Goal: Information Seeking & Learning: Learn about a topic

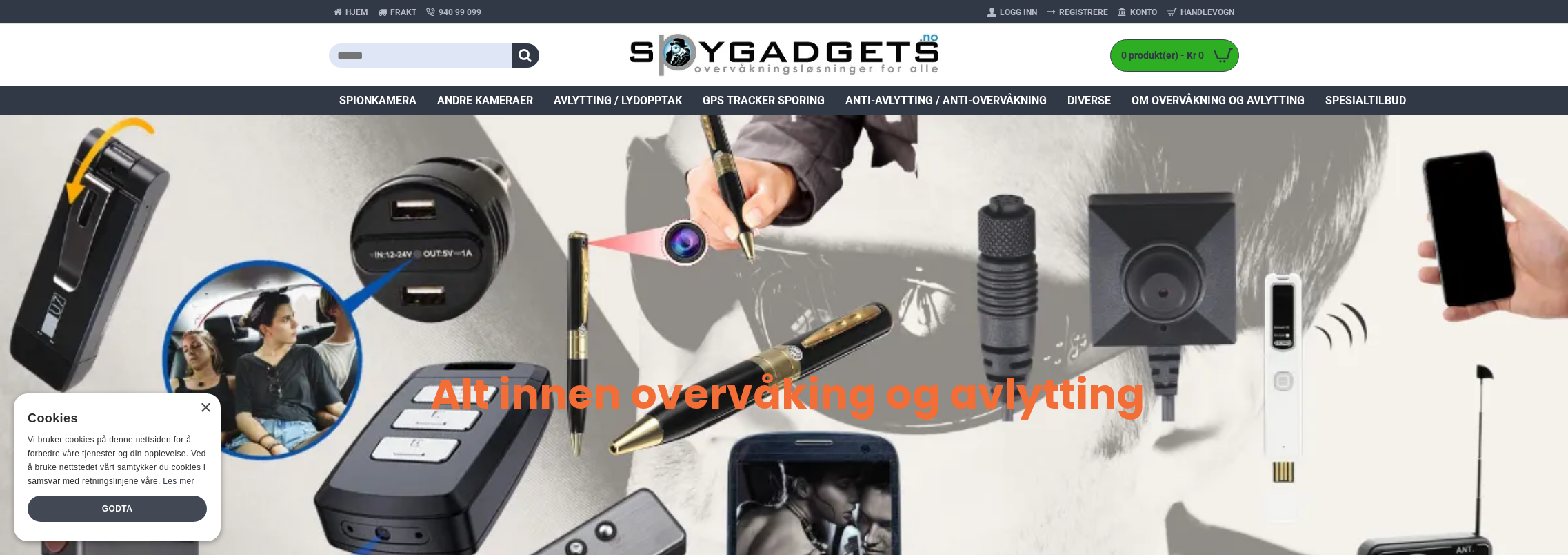
click at [123, 504] on div "Godta" at bounding box center [117, 508] width 179 height 26
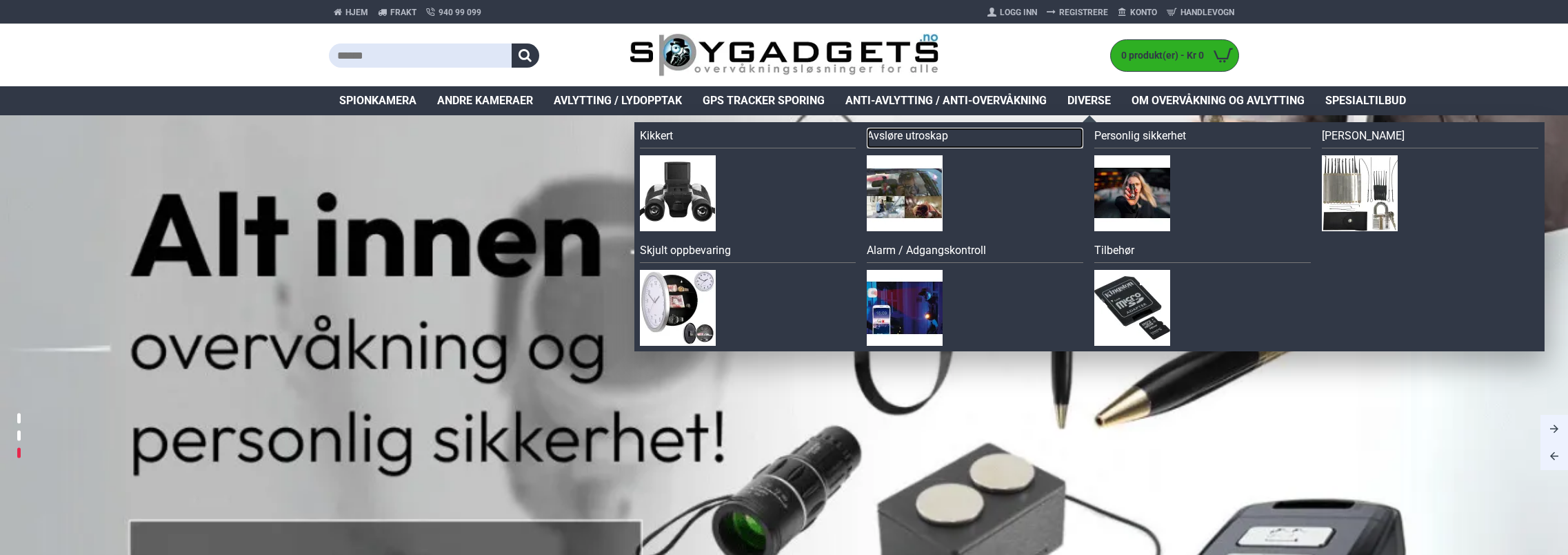
click at [914, 141] on link "Avsløre utroskap" at bounding box center [975, 137] width 217 height 20
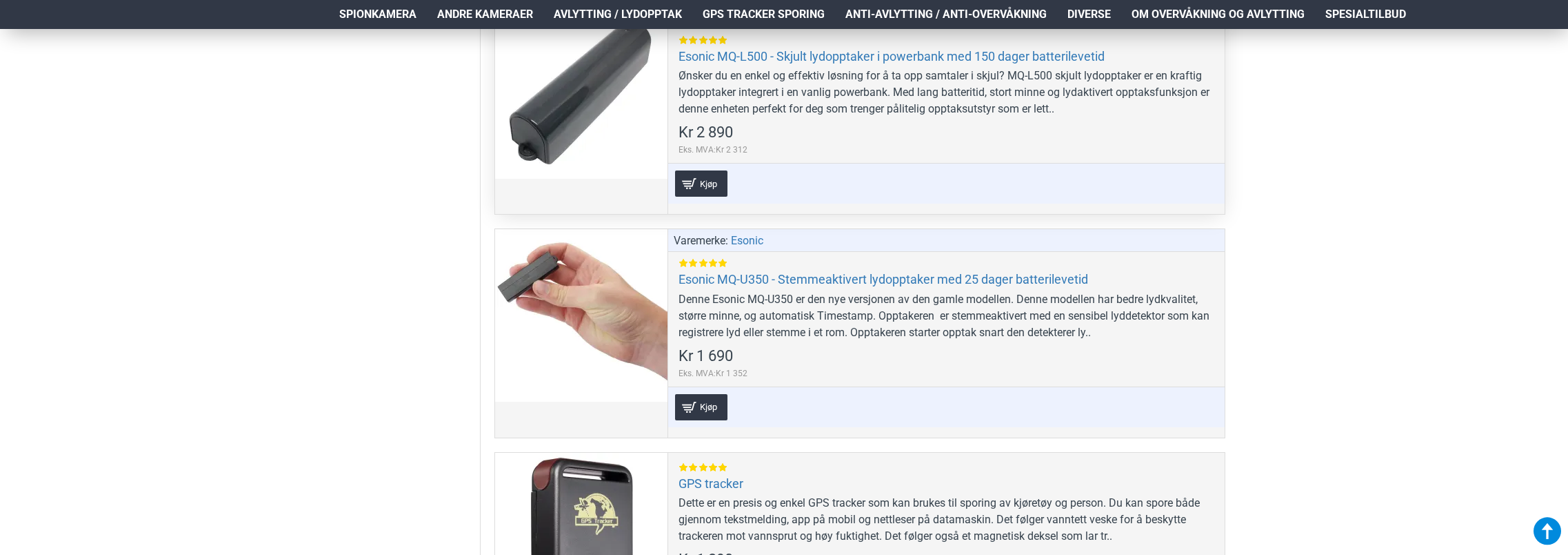
scroll to position [759, 0]
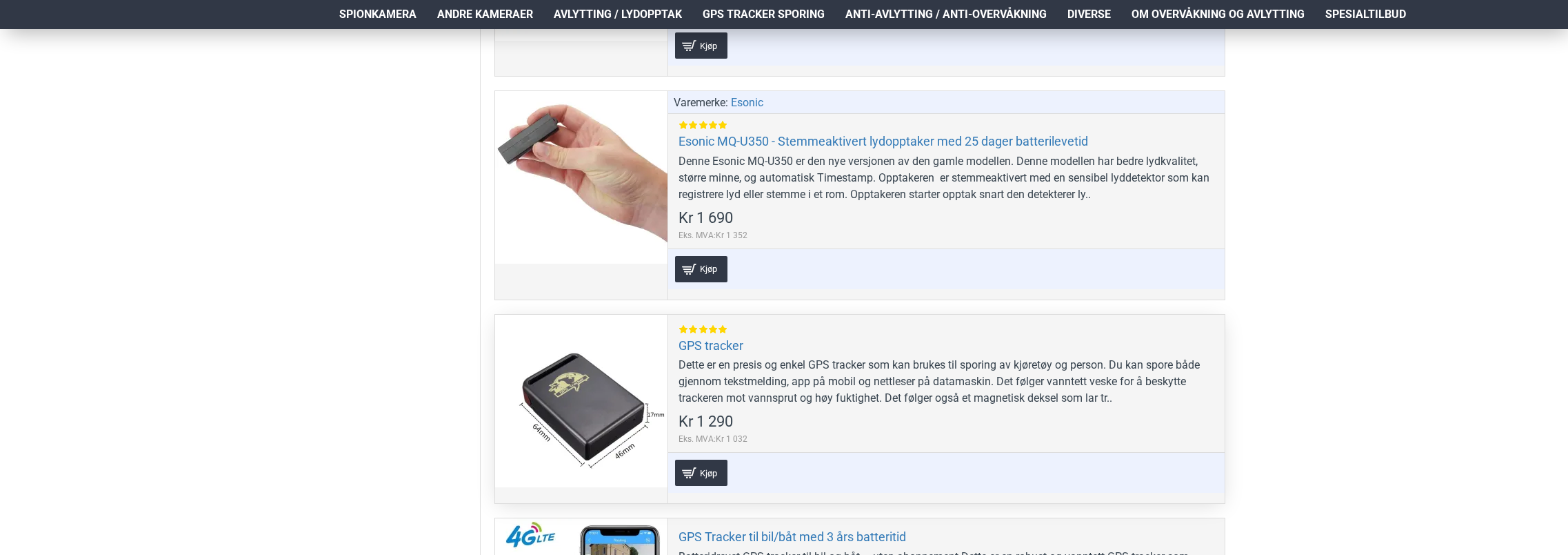
click at [959, 397] on div "Dette er en presis og enkel GPS tracker som kan brukes til sporing av kjøretøy …" at bounding box center [946, 381] width 536 height 49
click at [1112, 395] on div "Dette er en presis og enkel GPS tracker som kan brukes til sporing av kjøretøy …" at bounding box center [946, 381] width 536 height 49
click at [724, 339] on link "GPS tracker" at bounding box center [711, 345] width 65 height 15
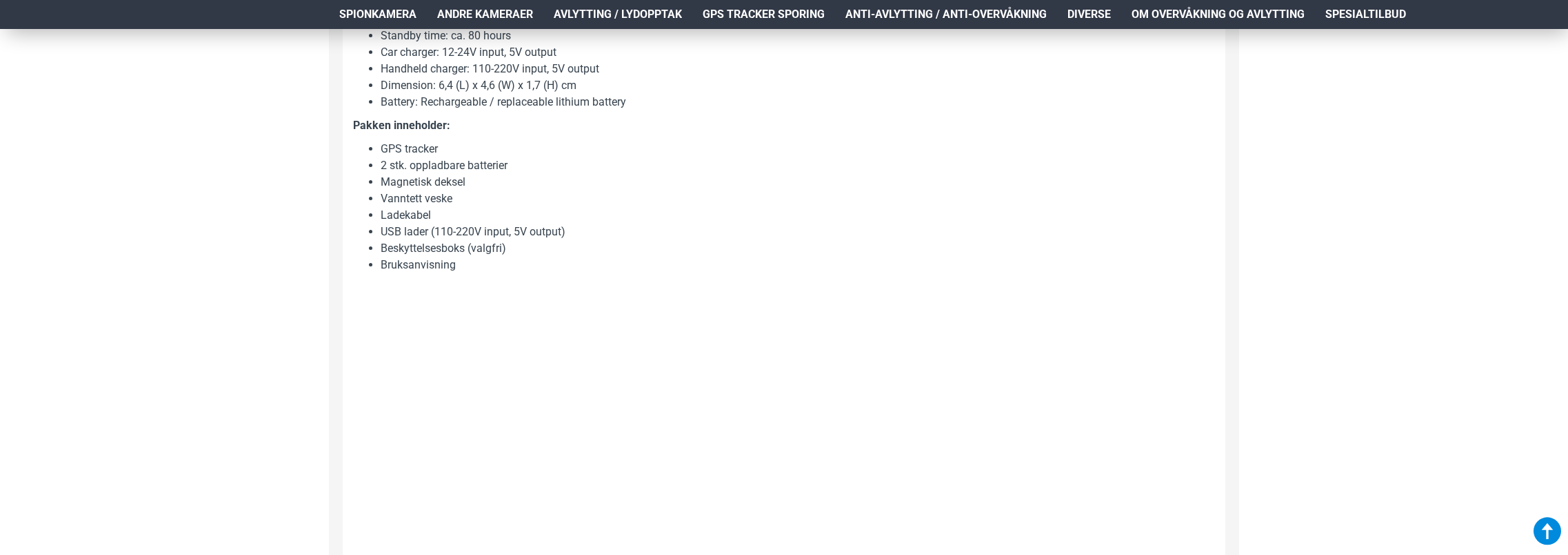
scroll to position [1448, 0]
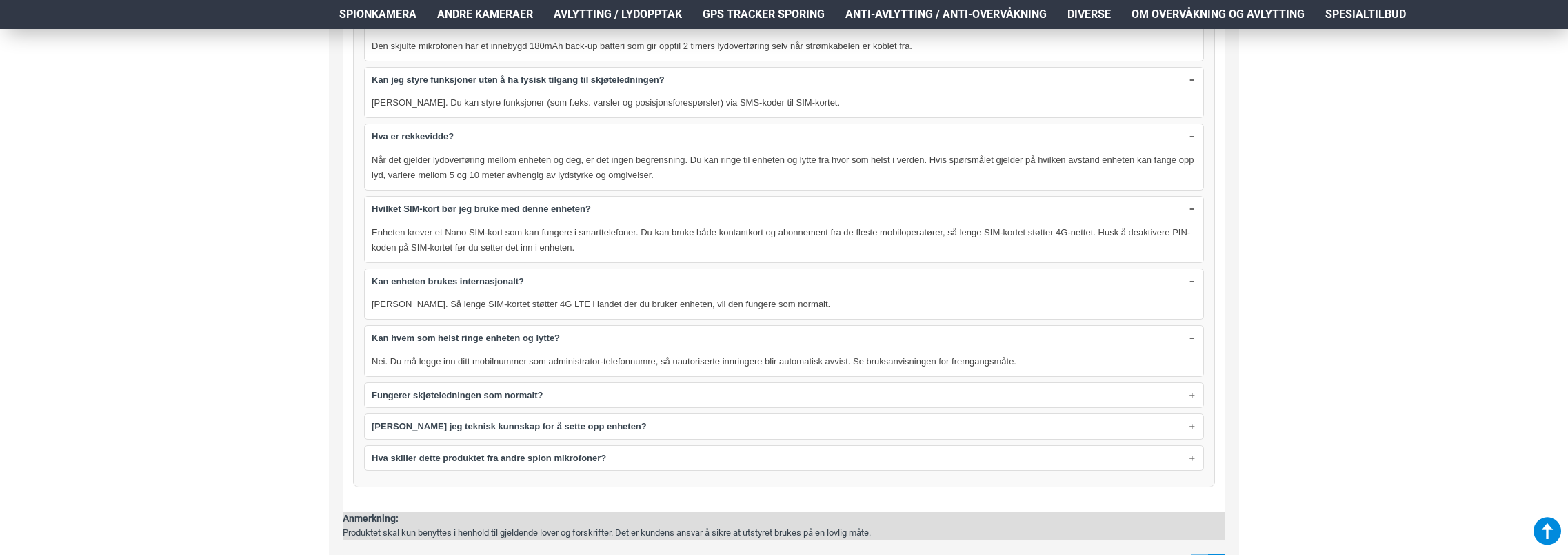
scroll to position [1380, 0]
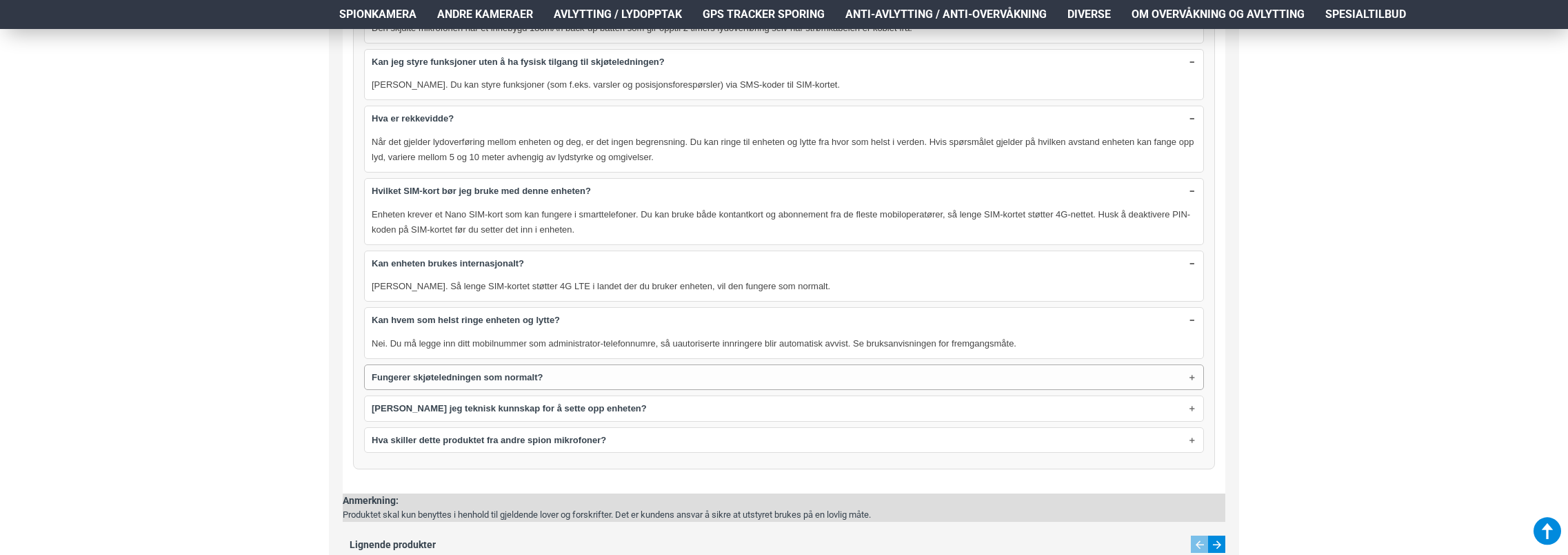
click at [1191, 370] on summary "Fungerer skjøteledningen som normalt?" at bounding box center [783, 377] width 838 height 25
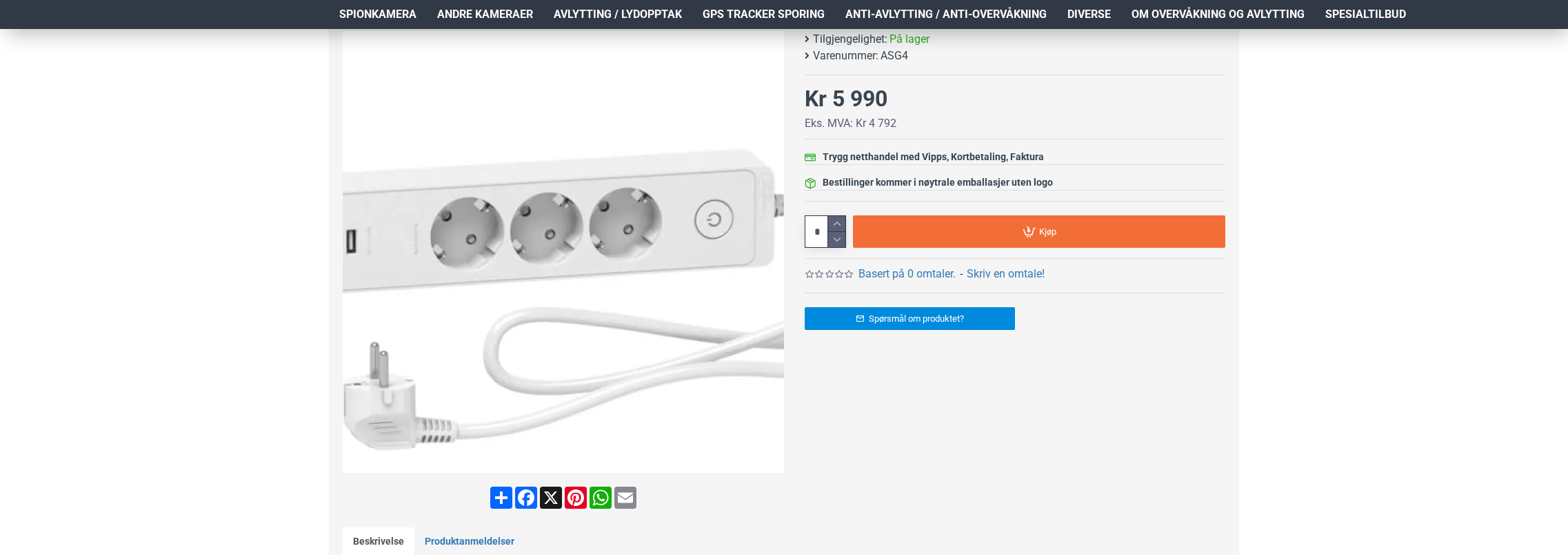
scroll to position [69, 0]
